Goal: Understand process/instructions: Learn about a topic

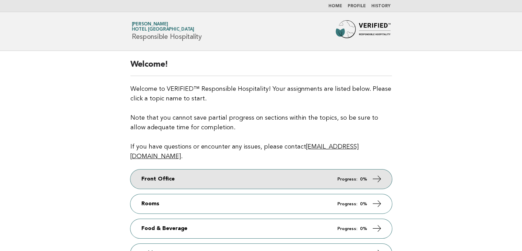
click at [236, 171] on link "Front Office Progress: 0%" at bounding box center [261, 178] width 262 height 19
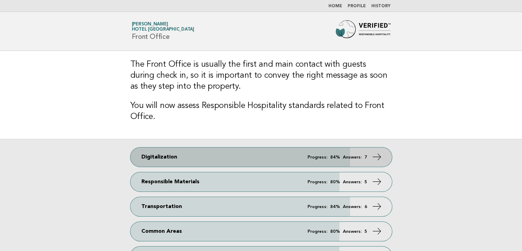
click at [236, 161] on link "Digitalization Progress: 84% Answers: 7" at bounding box center [261, 156] width 262 height 19
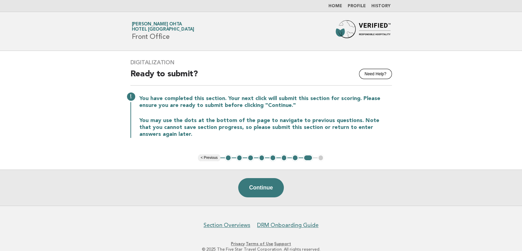
click at [239, 159] on button "2" at bounding box center [239, 157] width 7 height 7
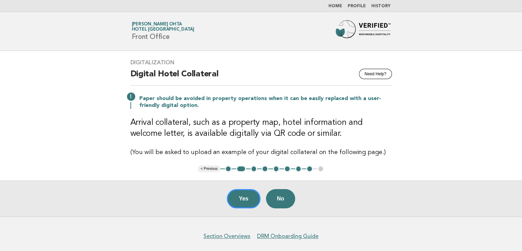
click at [253, 168] on button "3" at bounding box center [254, 168] width 7 height 7
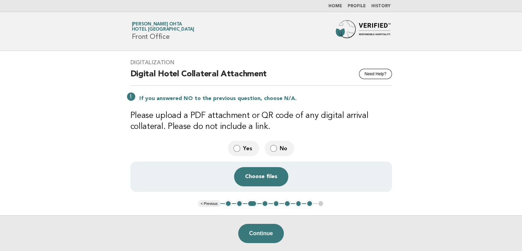
click at [265, 203] on button "4" at bounding box center [265, 203] width 7 height 7
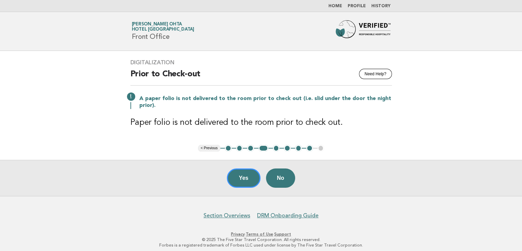
click at [276, 148] on button "5" at bounding box center [276, 148] width 7 height 7
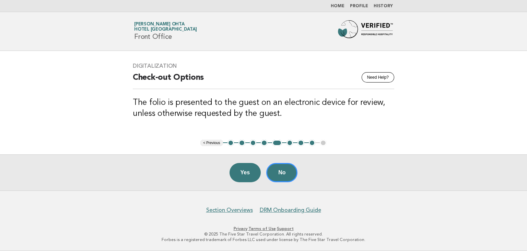
click at [292, 144] on button "6" at bounding box center [290, 142] width 7 height 7
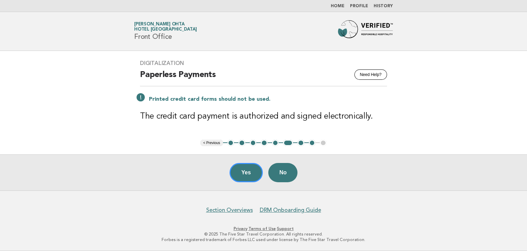
click at [300, 145] on button "7" at bounding box center [301, 142] width 7 height 7
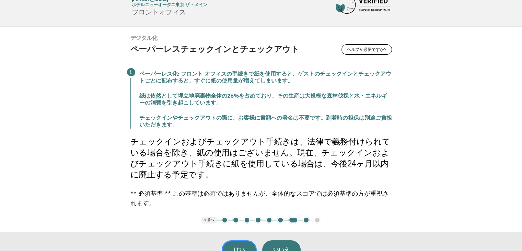
scroll to position [34, 0]
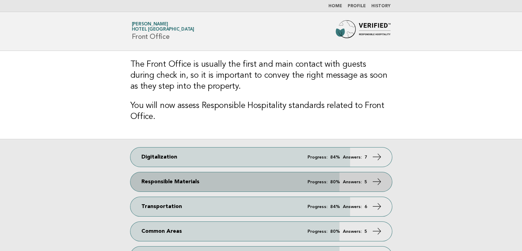
click at [210, 181] on link "Responsible Materials Progress: 80% Answers: 5" at bounding box center [261, 181] width 262 height 19
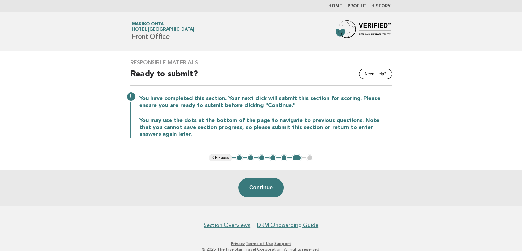
click at [249, 158] on button "2" at bounding box center [250, 157] width 7 height 7
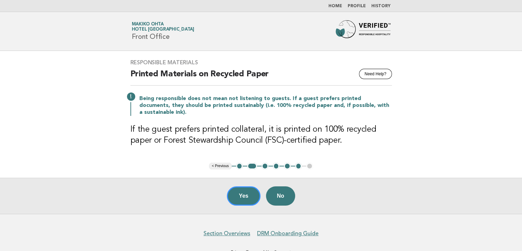
click at [266, 167] on button "3" at bounding box center [265, 165] width 7 height 7
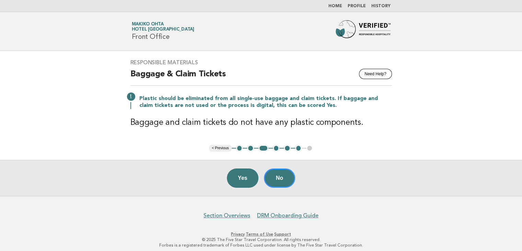
click at [250, 146] on button "2" at bounding box center [250, 148] width 7 height 7
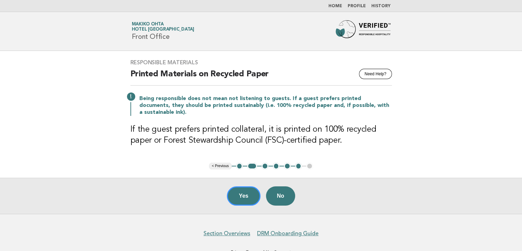
click at [264, 165] on button "3" at bounding box center [265, 165] width 7 height 7
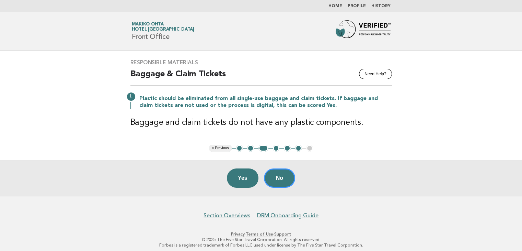
click at [276, 149] on button "4" at bounding box center [276, 148] width 7 height 7
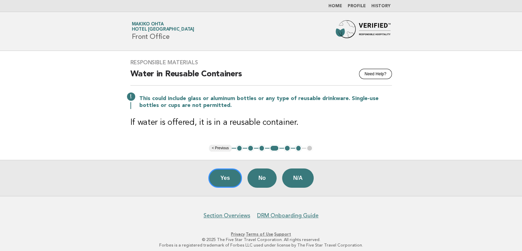
click at [287, 149] on button "5" at bounding box center [287, 148] width 7 height 7
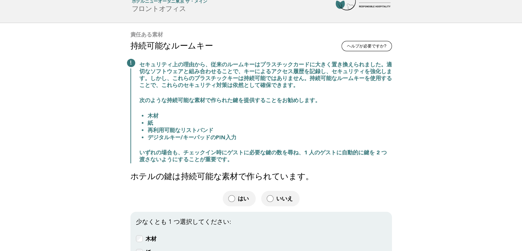
scroll to position [69, 0]
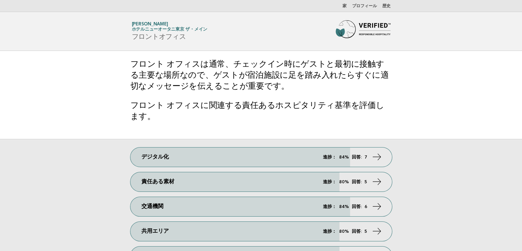
scroll to position [34, 0]
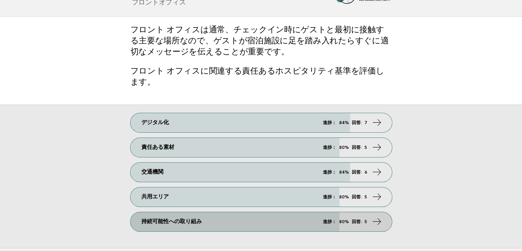
click at [163, 223] on font "持続可能性への取り組み" at bounding box center [171, 221] width 60 height 5
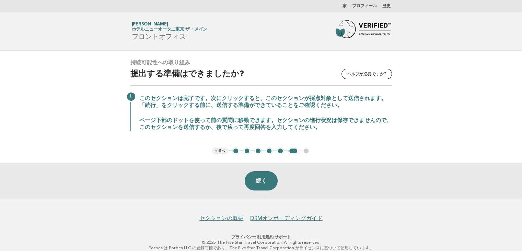
click at [248, 150] on font "2" at bounding box center [247, 150] width 2 height 5
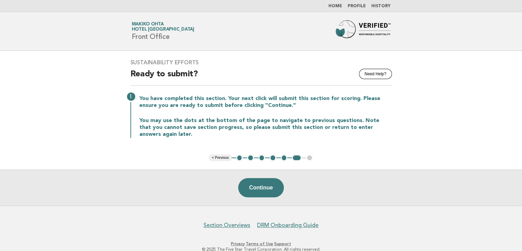
click at [250, 159] on button "2" at bounding box center [250, 157] width 7 height 7
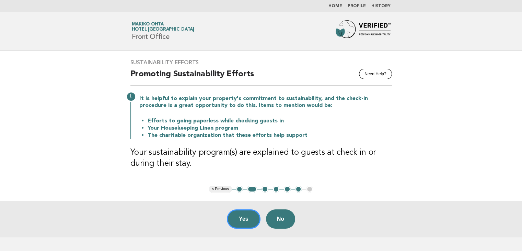
click at [263, 190] on button "3" at bounding box center [265, 188] width 7 height 7
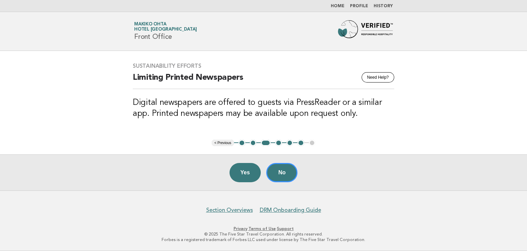
click at [277, 141] on button "4" at bounding box center [278, 142] width 7 height 7
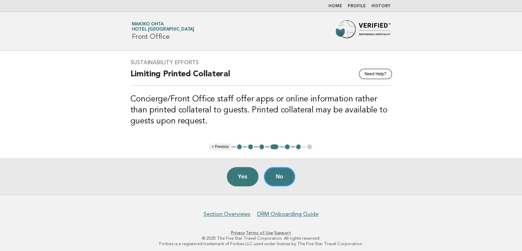
click at [288, 146] on button "5" at bounding box center [287, 146] width 7 height 7
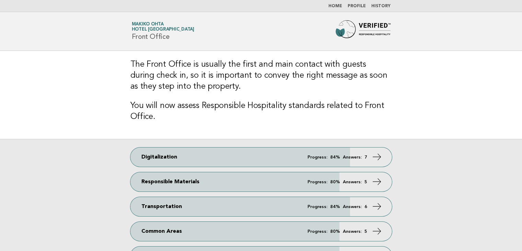
scroll to position [34, 0]
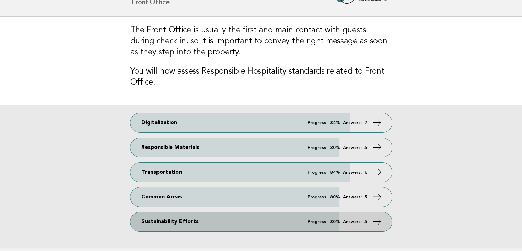
click at [213, 220] on link "Sustainability Efforts Progress: 80% Answers: 5" at bounding box center [261, 221] width 262 height 19
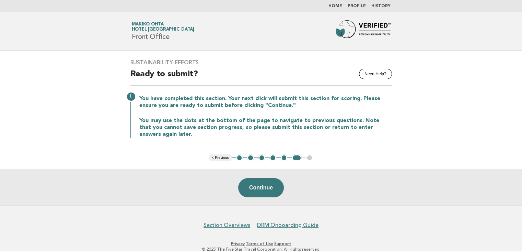
click at [250, 156] on button "2" at bounding box center [250, 157] width 7 height 7
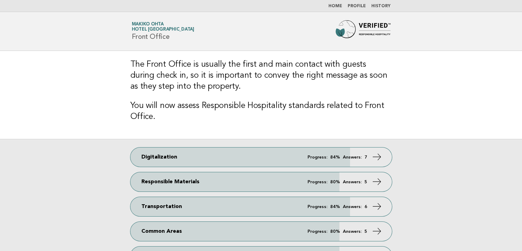
scroll to position [34, 0]
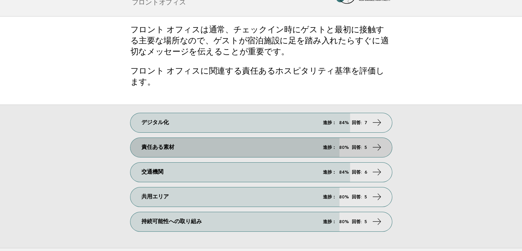
click at [259, 148] on link "責任ある素材 進捗： 80% 回答: 5" at bounding box center [261, 147] width 262 height 19
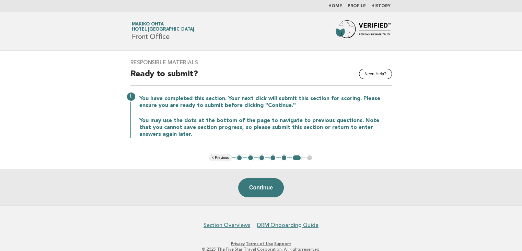
click at [262, 159] on button "3" at bounding box center [262, 157] width 7 height 7
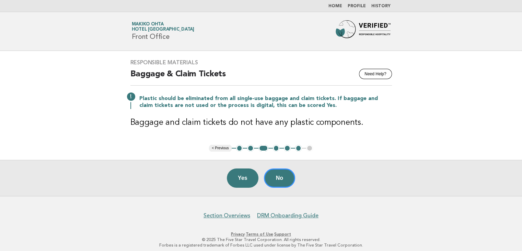
click at [276, 148] on button "4" at bounding box center [276, 148] width 7 height 7
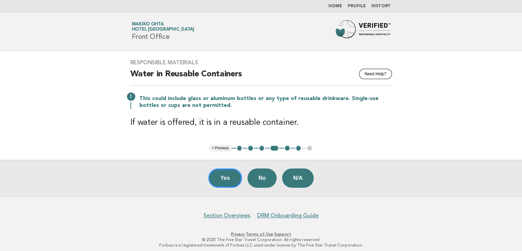
click at [288, 147] on button "5" at bounding box center [287, 148] width 7 height 7
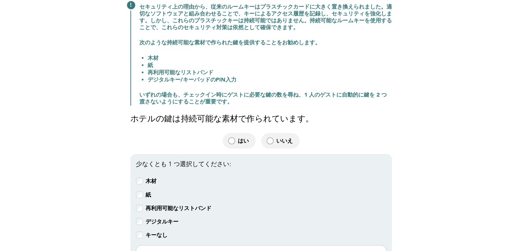
scroll to position [69, 0]
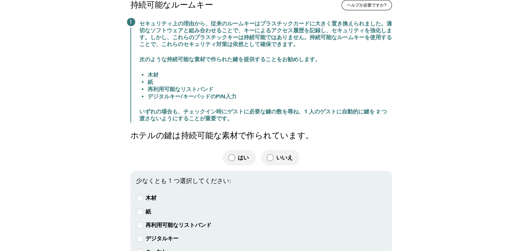
click at [431, 67] on main "責任ある素材 ヘルプが必要ですか? 持続可能なルームキー セキュリティ上の理由から、従来のルームキーはプラスチックカードに大きく置き換えられました。適切なソフ…" at bounding box center [261, 168] width 522 height 372
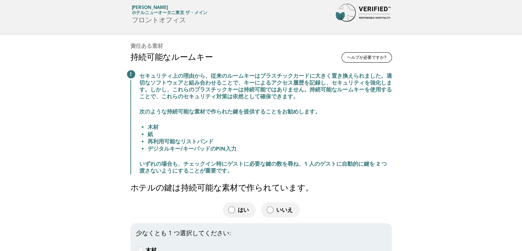
scroll to position [0, 0]
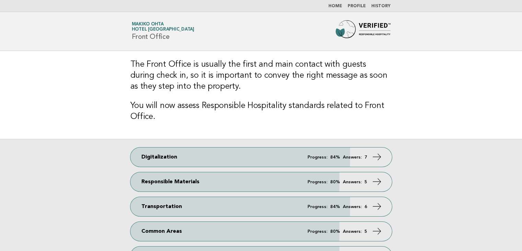
scroll to position [34, 0]
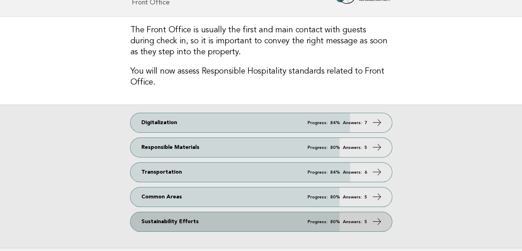
click at [206, 224] on link "Sustainability Efforts Progress: 80% Answers: 5" at bounding box center [261, 221] width 262 height 19
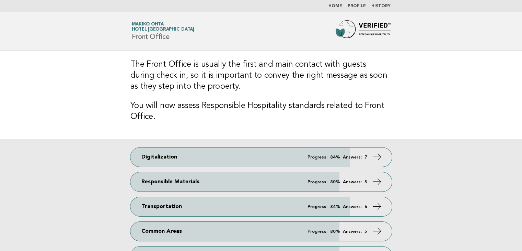
scroll to position [34, 0]
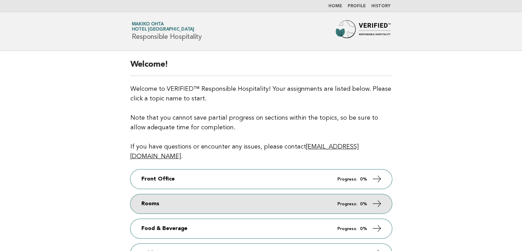
click at [165, 194] on link "Rooms Progress: 0%" at bounding box center [261, 203] width 262 height 19
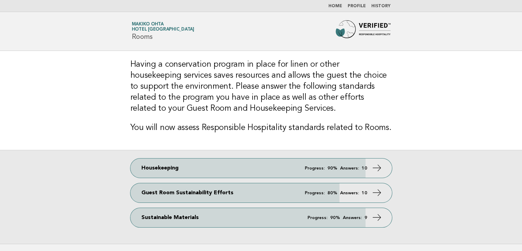
scroll to position [34, 0]
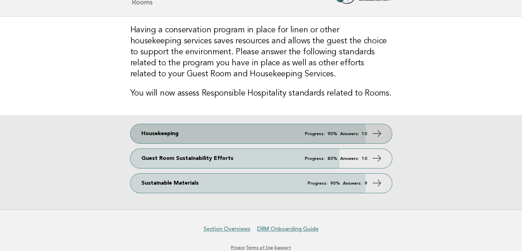
click at [190, 130] on link "Housekeeping Progress: 90% Answers: 10" at bounding box center [261, 133] width 262 height 19
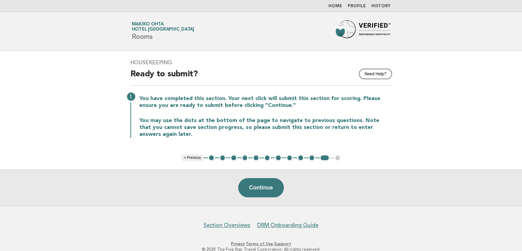
click at [223, 158] on button "2" at bounding box center [222, 157] width 7 height 7
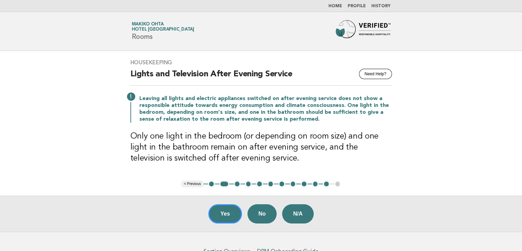
click at [235, 184] on button "3" at bounding box center [237, 183] width 7 height 7
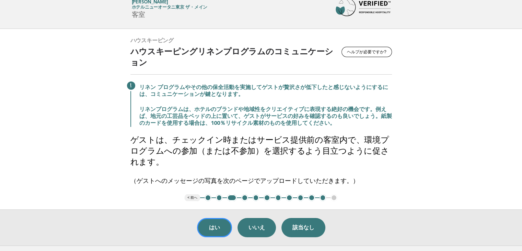
scroll to position [34, 0]
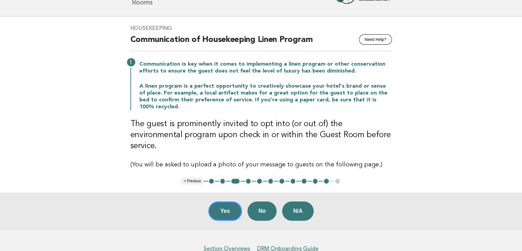
click at [221, 178] on button "2" at bounding box center [222, 181] width 7 height 7
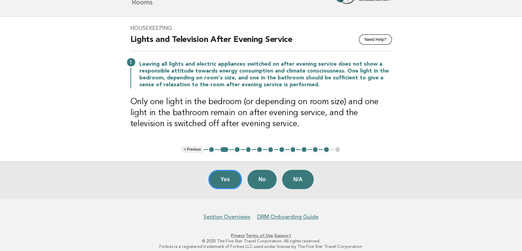
click at [248, 147] on button "4" at bounding box center [248, 149] width 7 height 7
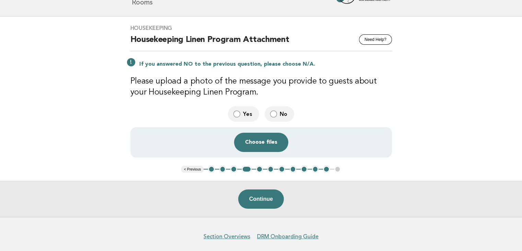
click at [232, 168] on button "3" at bounding box center [233, 169] width 7 height 7
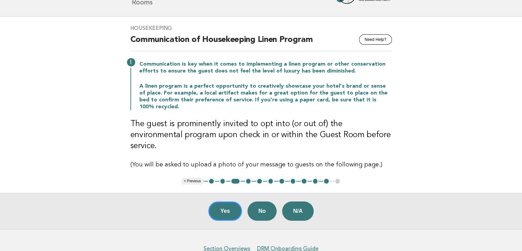
click at [396, 131] on div "Housekeeping Need Help? Communication of Housekeeping Linen Program Communicati…" at bounding box center [261, 96] width 278 height 161
click at [258, 178] on button "5" at bounding box center [259, 181] width 7 height 7
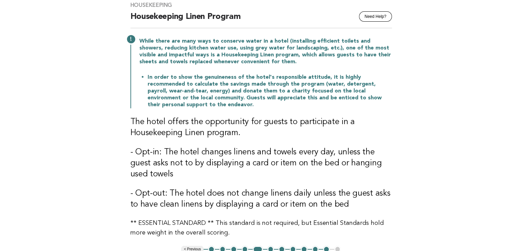
scroll to position [69, 0]
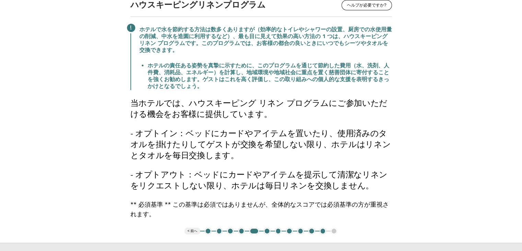
click at [426, 60] on main "ハウスキーピング ヘルプが必要ですか? ハウスキーピングリネンプログラム ホテルで水を節約する方法は数多くありますが（効率的なトイレやシャワーの設置、厨房での…" at bounding box center [261, 130] width 522 height 296
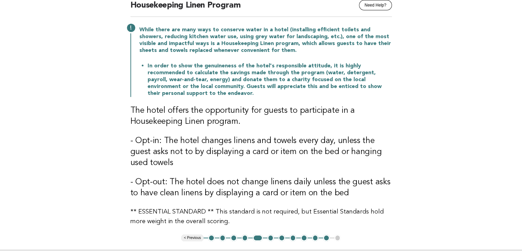
click at [270, 236] on button "6" at bounding box center [271, 237] width 7 height 7
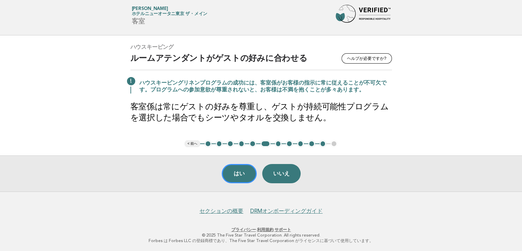
scroll to position [33, 0]
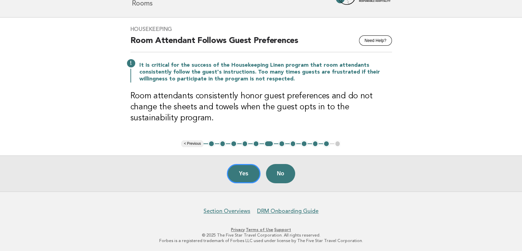
click at [283, 143] on button "7" at bounding box center [281, 143] width 7 height 7
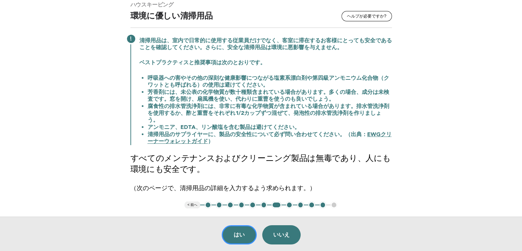
scroll to position [68, 0]
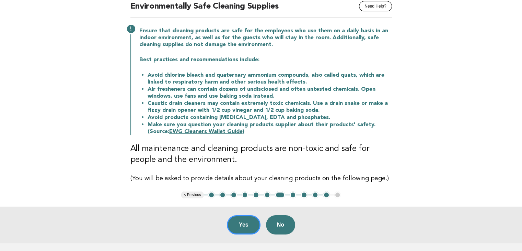
click at [461, 77] on main "Housekeeping Need Help? Environmentally Safe Cleaning Supplies Ensure that clea…" at bounding box center [261, 112] width 522 height 259
click at [293, 195] on button "8" at bounding box center [293, 194] width 7 height 7
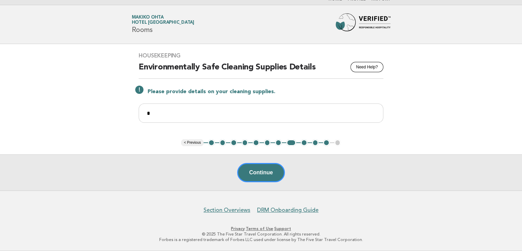
scroll to position [6, 0]
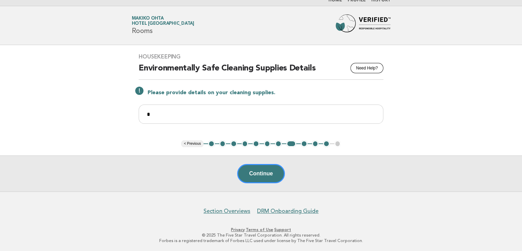
click at [304, 143] on button "9" at bounding box center [304, 143] width 7 height 7
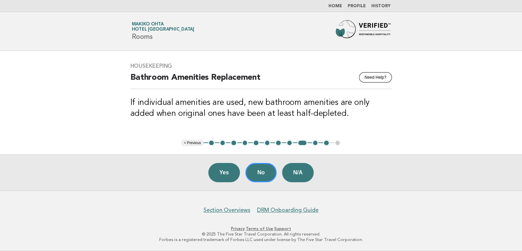
scroll to position [0, 0]
click at [316, 141] on button "10" at bounding box center [318, 142] width 7 height 7
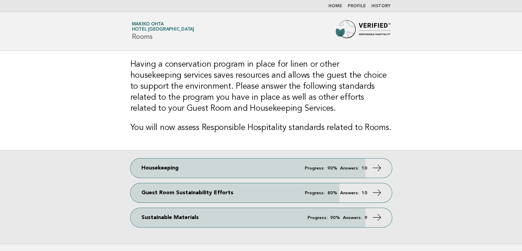
scroll to position [34, 0]
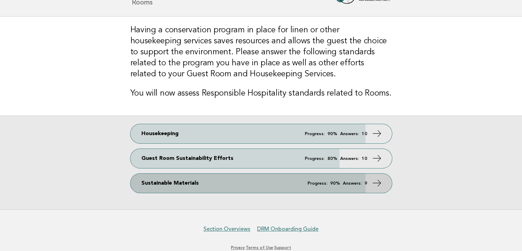
click at [169, 184] on link "Sustainable Materials Progress: 90% Answers: 9" at bounding box center [261, 182] width 262 height 19
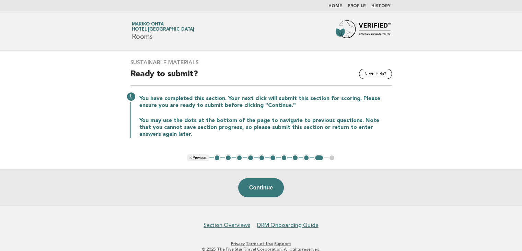
click at [227, 156] on button "2" at bounding box center [228, 157] width 7 height 7
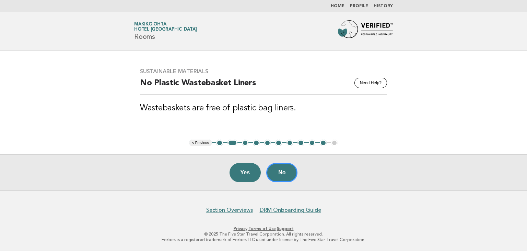
click at [246, 141] on button "3" at bounding box center [245, 142] width 7 height 7
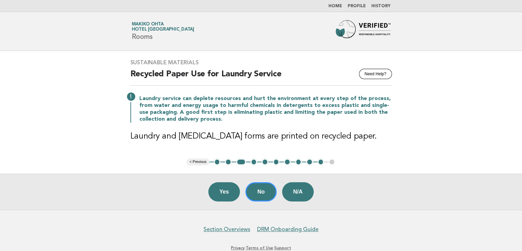
click at [252, 161] on button "4" at bounding box center [254, 161] width 7 height 7
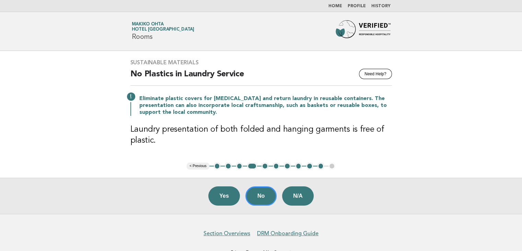
click at [265, 166] on button "5" at bounding box center [265, 165] width 7 height 7
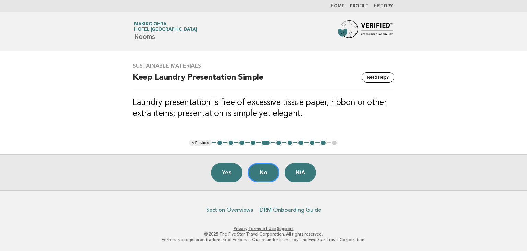
click at [281, 145] on button "6" at bounding box center [278, 142] width 7 height 7
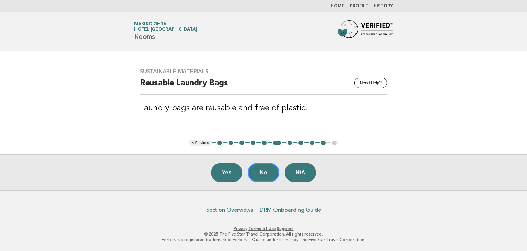
click at [287, 143] on button "7" at bounding box center [290, 142] width 7 height 7
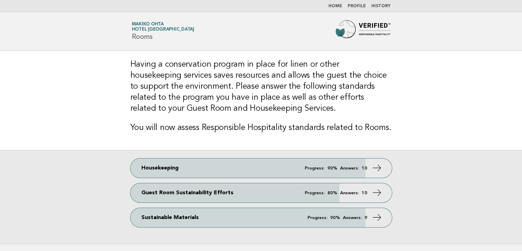
scroll to position [34, 0]
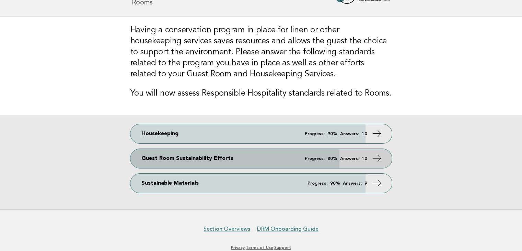
click at [196, 160] on link "Guest Room Sustainability Efforts Progress: 80% Answers: 10" at bounding box center [261, 158] width 262 height 19
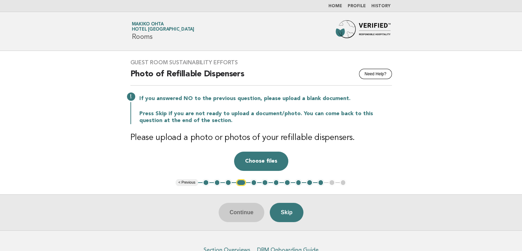
click at [216, 184] on button "2" at bounding box center [217, 182] width 7 height 7
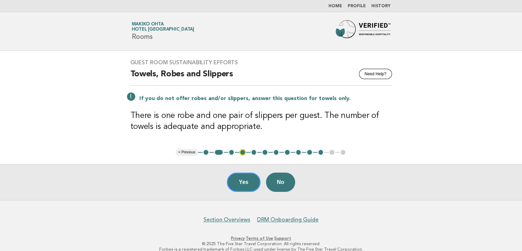
click at [234, 151] on button "3" at bounding box center [231, 152] width 7 height 7
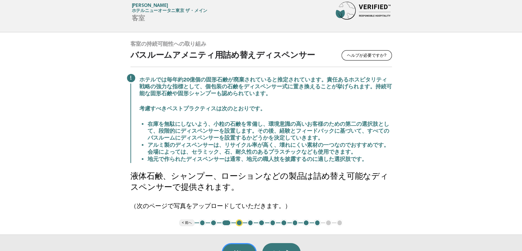
scroll to position [34, 0]
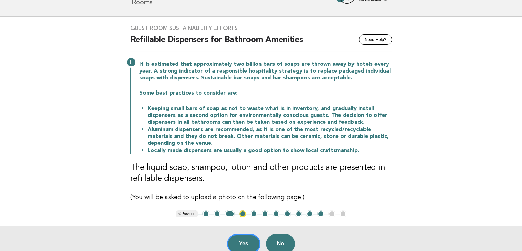
click at [320, 214] on button "11" at bounding box center [321, 213] width 7 height 7
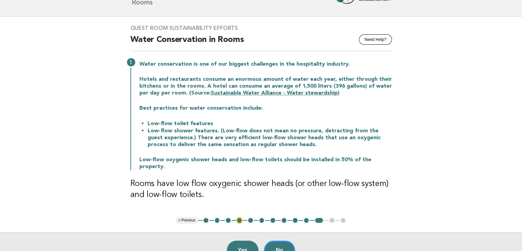
click at [306, 217] on button "10" at bounding box center [306, 220] width 7 height 7
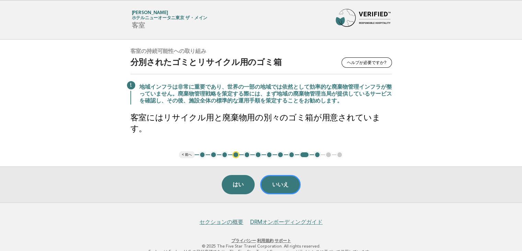
scroll to position [18, 0]
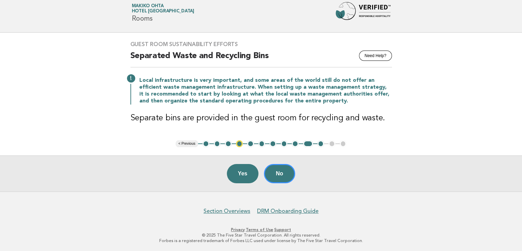
click at [248, 143] on button "5" at bounding box center [250, 143] width 7 height 7
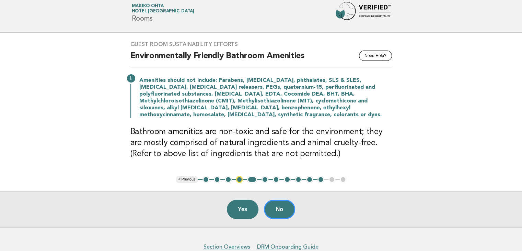
click at [265, 179] on button "6" at bounding box center [265, 179] width 7 height 7
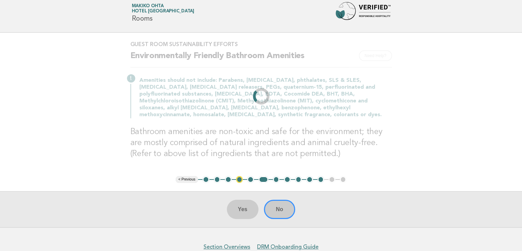
scroll to position [3, 0]
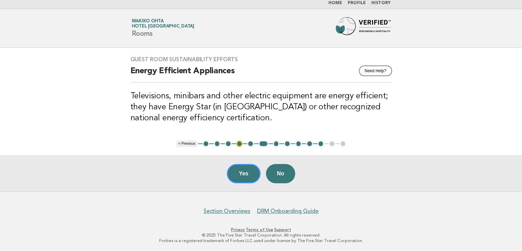
click at [251, 144] on button "5" at bounding box center [250, 143] width 7 height 7
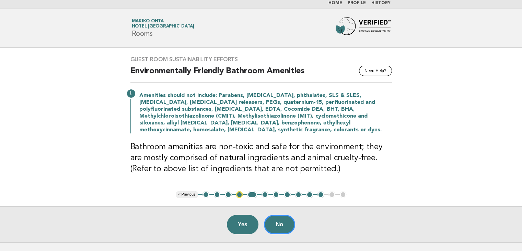
click at [265, 193] on button "6" at bounding box center [265, 194] width 7 height 7
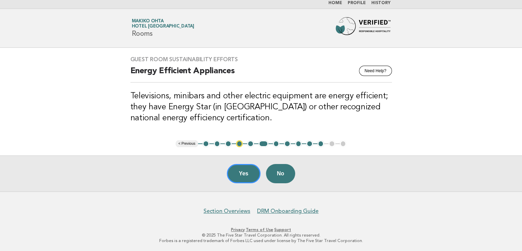
click at [275, 144] on button "7" at bounding box center [276, 143] width 7 height 7
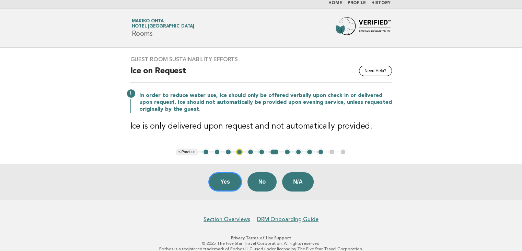
click at [287, 151] on button "8" at bounding box center [287, 151] width 7 height 7
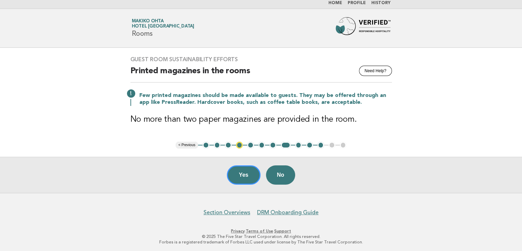
click at [298, 145] on button "9" at bounding box center [298, 144] width 7 height 7
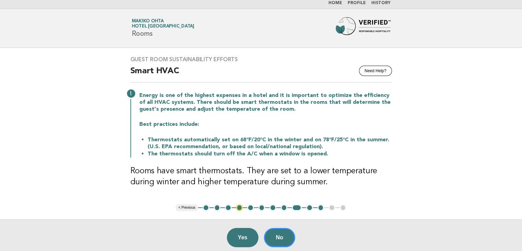
click at [309, 208] on button "10" at bounding box center [309, 207] width 7 height 7
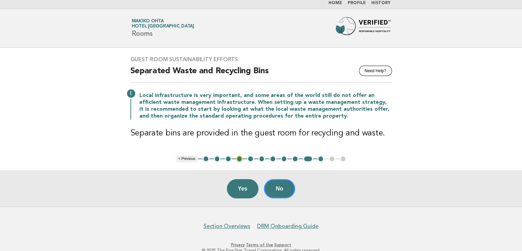
click at [322, 159] on button "11" at bounding box center [321, 158] width 7 height 7
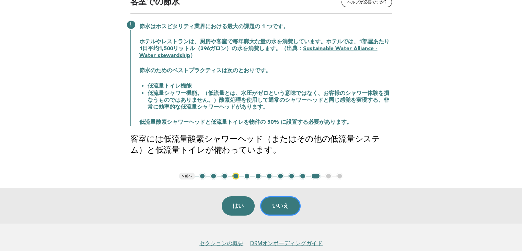
scroll to position [37, 0]
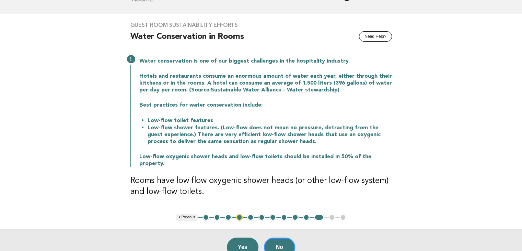
click at [332, 214] on ul "< Previous 1 2 3 4 5 6 7 8 9 10 11 12 13" at bounding box center [261, 217] width 171 height 7
click at [249, 237] on button "Yes" at bounding box center [243, 246] width 32 height 19
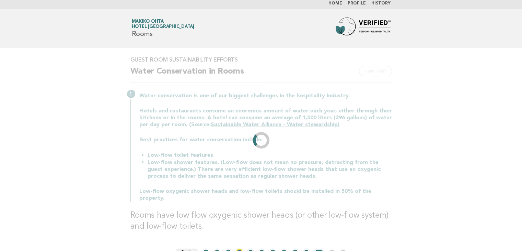
scroll to position [0, 0]
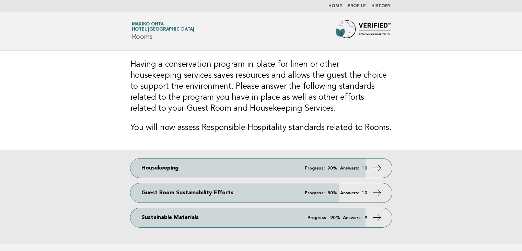
scroll to position [34, 0]
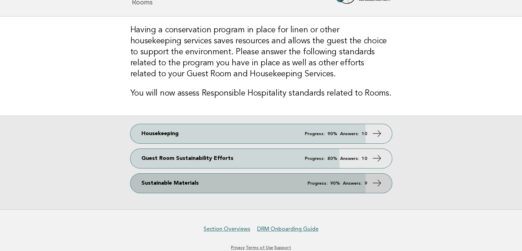
click at [180, 183] on link "Sustainable Materials Progress: 90% Answers: 9" at bounding box center [261, 182] width 262 height 19
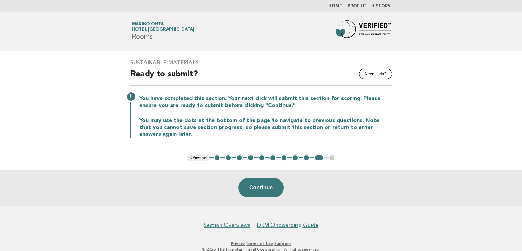
click at [227, 157] on button "2" at bounding box center [228, 157] width 7 height 7
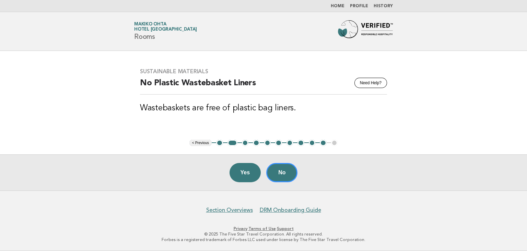
click at [246, 145] on button "3" at bounding box center [245, 142] width 7 height 7
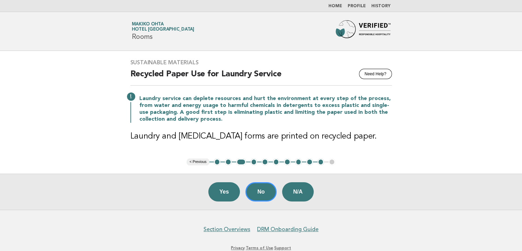
click at [253, 161] on button "4" at bounding box center [254, 161] width 7 height 7
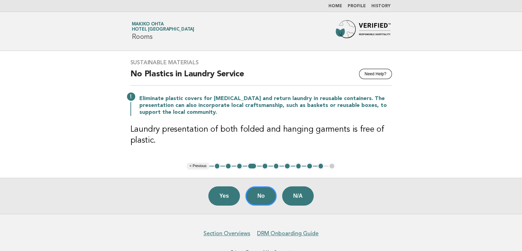
click at [264, 166] on button "5" at bounding box center [265, 165] width 7 height 7
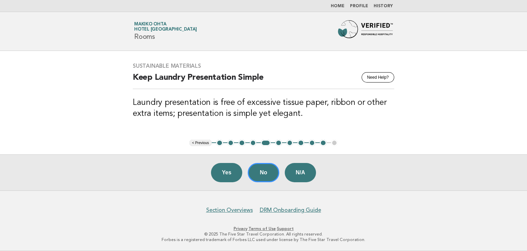
click at [279, 142] on button "6" at bounding box center [278, 142] width 7 height 7
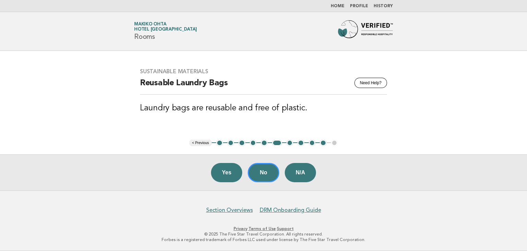
click at [291, 143] on button "7" at bounding box center [290, 142] width 7 height 7
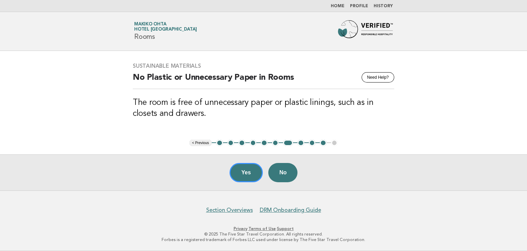
click at [302, 143] on button "8" at bounding box center [301, 142] width 7 height 7
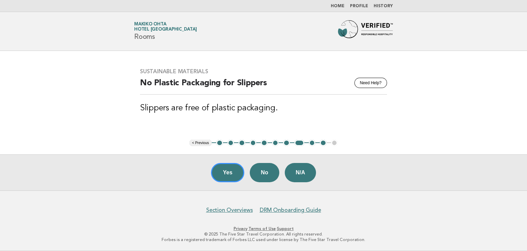
click at [312, 142] on button "9" at bounding box center [312, 142] width 7 height 7
